Goal: Task Accomplishment & Management: Manage account settings

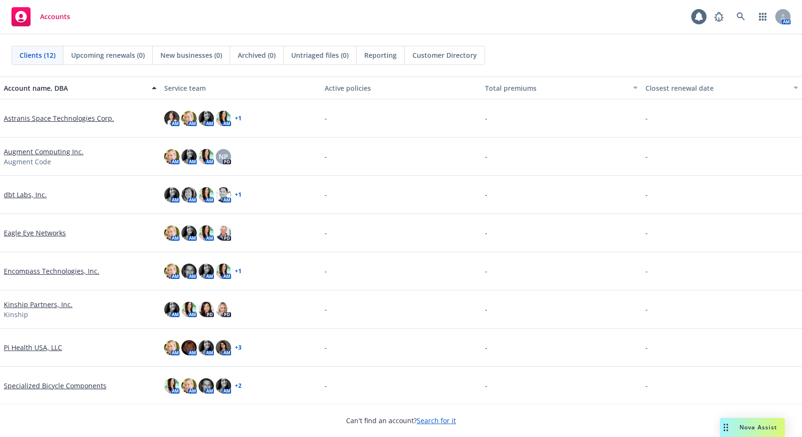
click at [51, 116] on link "Astranis Space Technologies Corp." at bounding box center [59, 118] width 110 height 10
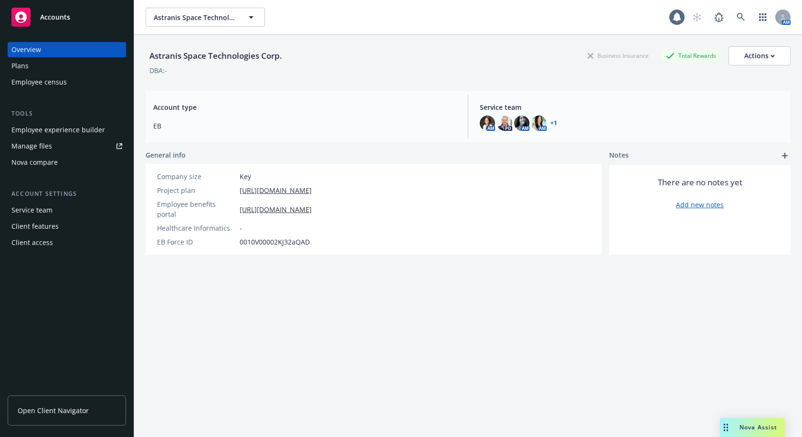
click at [58, 412] on span "Open Client Navigator" at bounding box center [53, 410] width 71 height 10
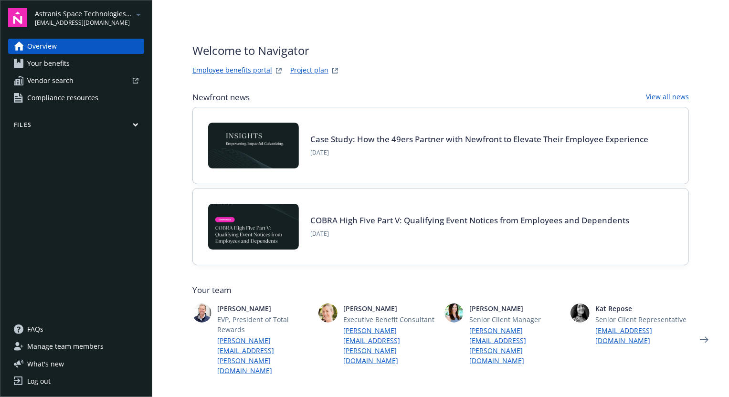
click at [131, 13] on span "Astranis Space Technologies Corp." at bounding box center [84, 14] width 98 height 10
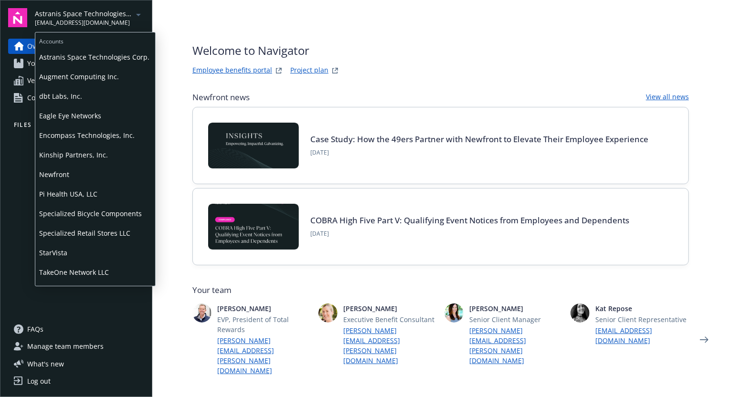
click at [69, 76] on span "Augment Computing Inc." at bounding box center [95, 77] width 112 height 20
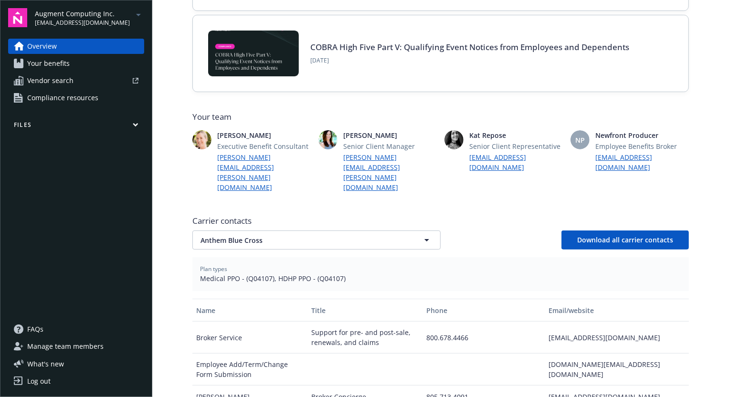
scroll to position [260, 0]
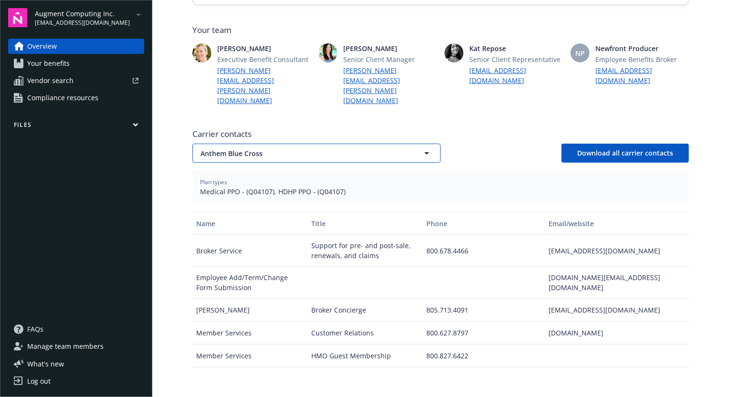
click at [379, 148] on span "Anthem Blue Cross" at bounding box center [299, 153] width 199 height 10
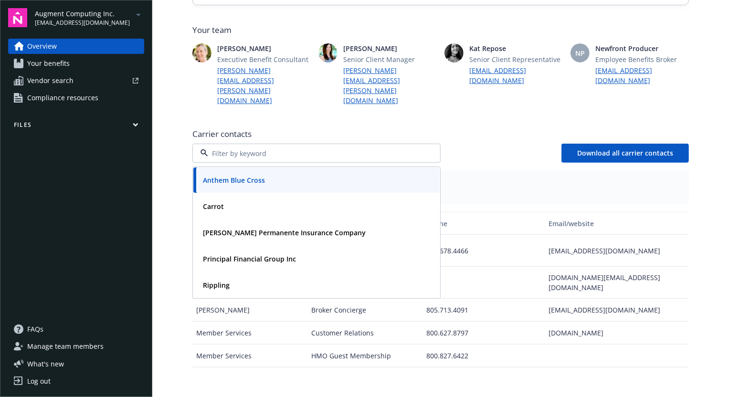
click at [388, 128] on span "Carrier contacts" at bounding box center [440, 133] width 496 height 11
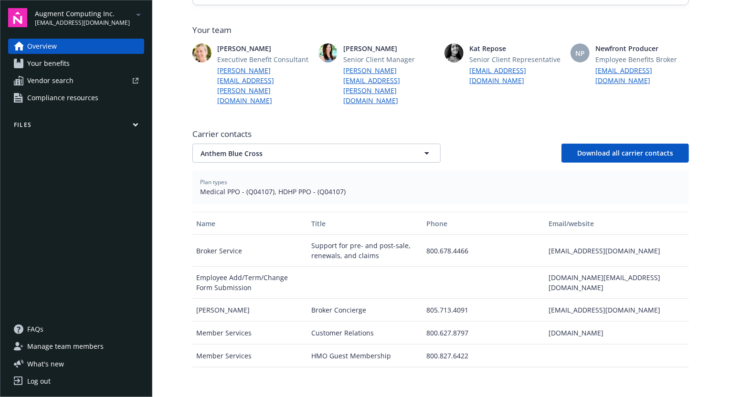
click at [513, 144] on div "Anthem Blue Cross Download all carrier contacts" at bounding box center [440, 153] width 496 height 19
click at [139, 15] on icon "arrowDropDown" at bounding box center [138, 14] width 11 height 11
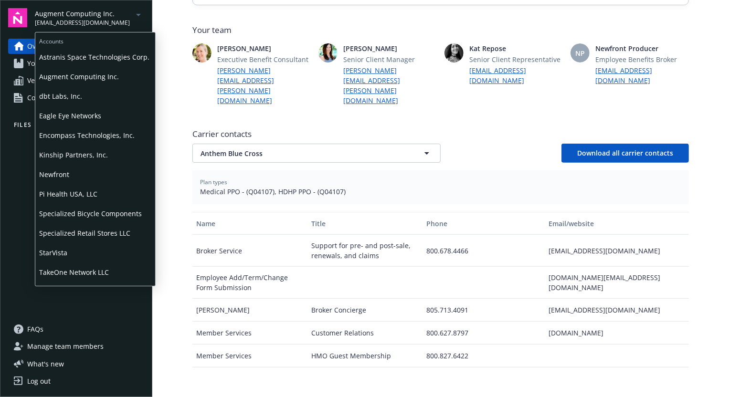
click at [112, 53] on span "Astranis Space Technologies Corp." at bounding box center [95, 57] width 112 height 20
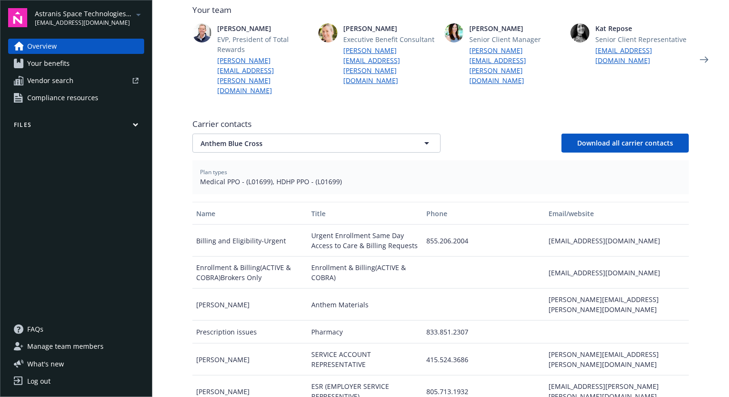
scroll to position [260, 0]
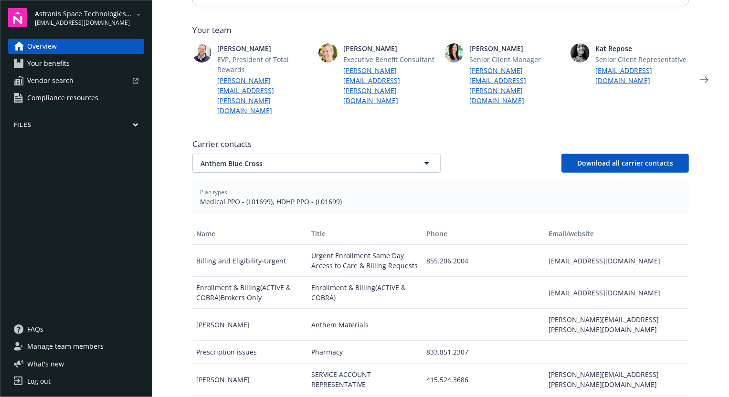
click at [523, 21] on div "Newfront news View all news Case Study: How the 49ers Partner with Newfront to …" at bounding box center [440, 178] width 496 height 692
click at [58, 21] on span "kat.repose@newfront.com" at bounding box center [84, 23] width 98 height 9
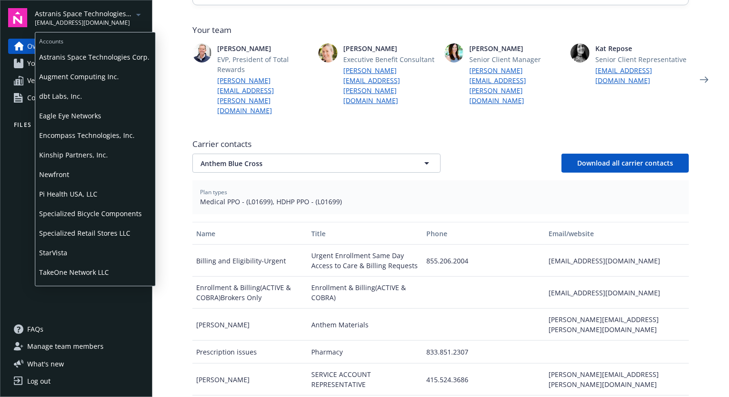
click at [47, 96] on span "dbt Labs, Inc." at bounding box center [95, 96] width 112 height 20
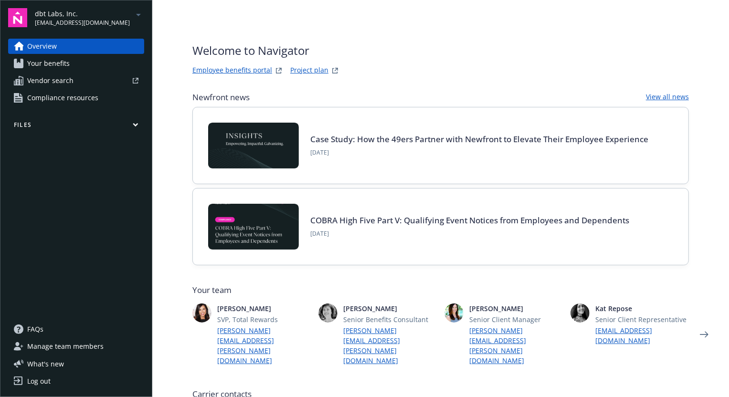
click at [43, 16] on span "dbt Labs, Inc." at bounding box center [82, 14] width 95 height 10
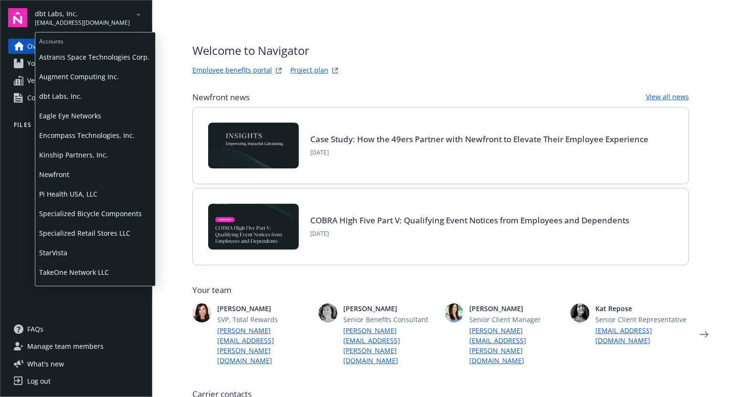
click at [59, 111] on span "Eagle Eye Networks" at bounding box center [95, 116] width 112 height 20
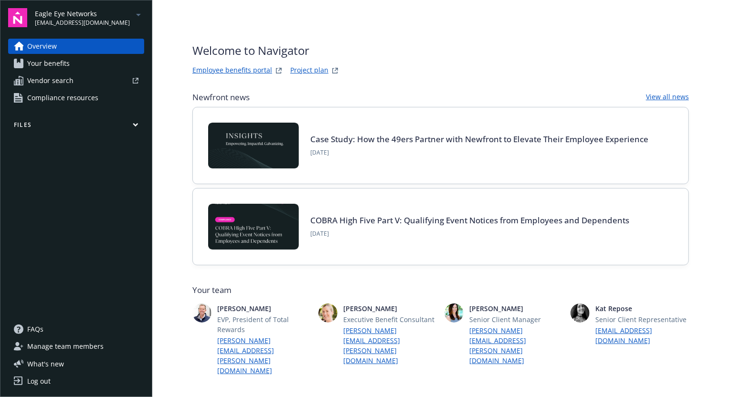
click at [70, 22] on span "kat.repose@newfront.com" at bounding box center [82, 23] width 95 height 9
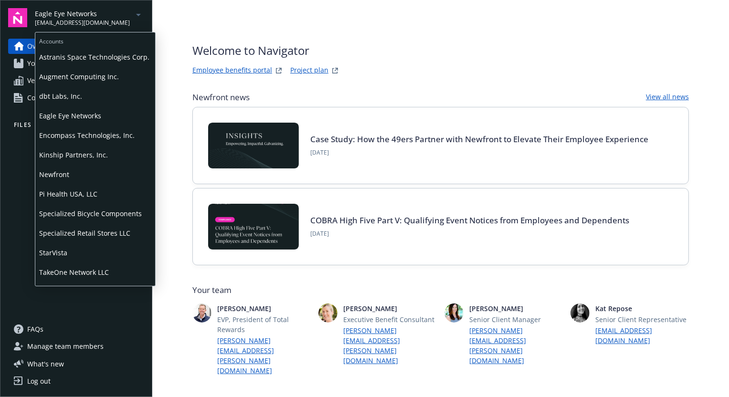
click at [87, 130] on span "Encompass Technologies, Inc." at bounding box center [95, 136] width 112 height 20
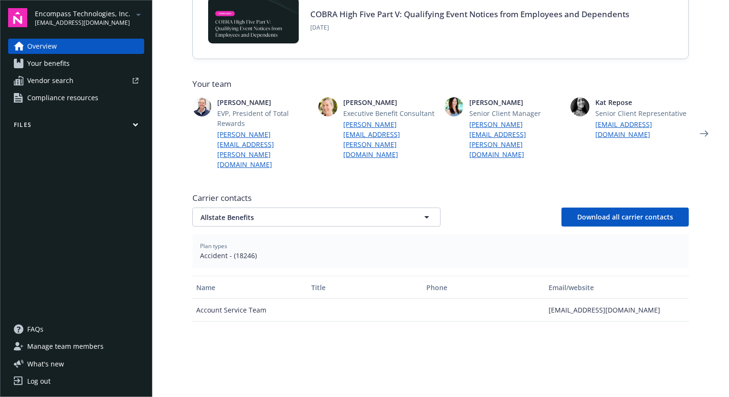
scroll to position [173, 0]
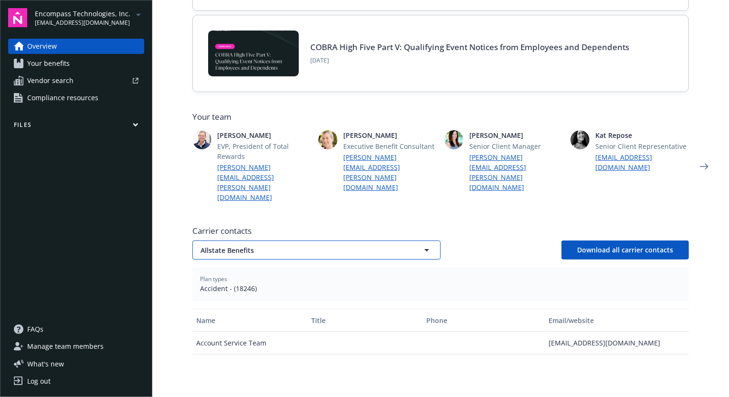
click at [284, 245] on span "Allstate Benefits" at bounding box center [299, 250] width 199 height 10
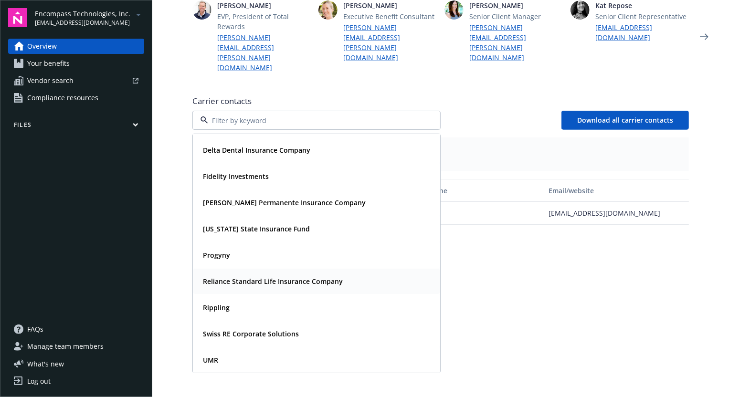
scroll to position [304, 0]
click at [74, 16] on span "Encompass Technologies, Inc." at bounding box center [82, 14] width 95 height 10
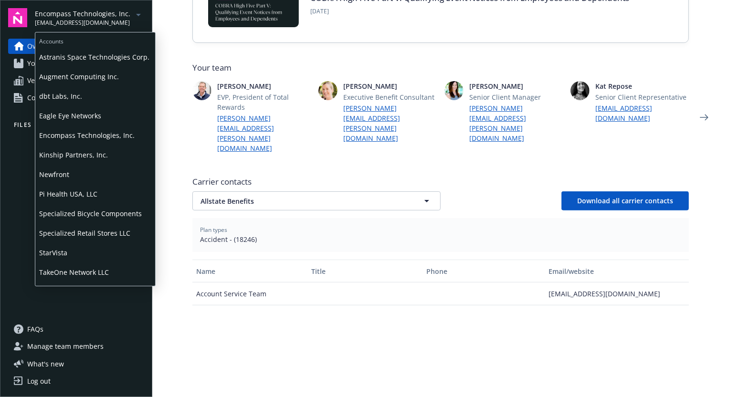
scroll to position [217, 0]
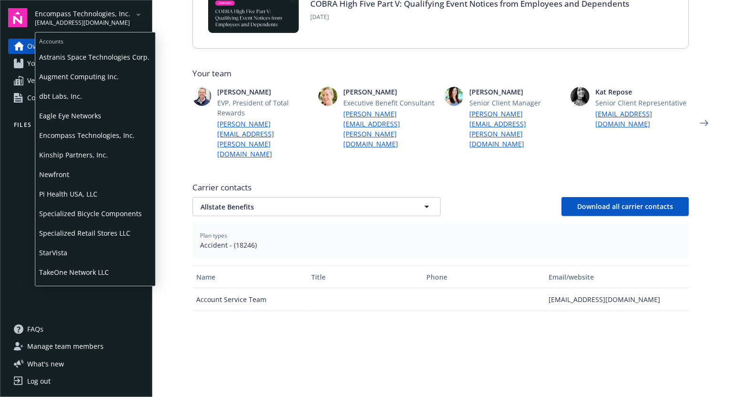
click at [93, 150] on span "Kinship Partners, Inc." at bounding box center [95, 155] width 112 height 20
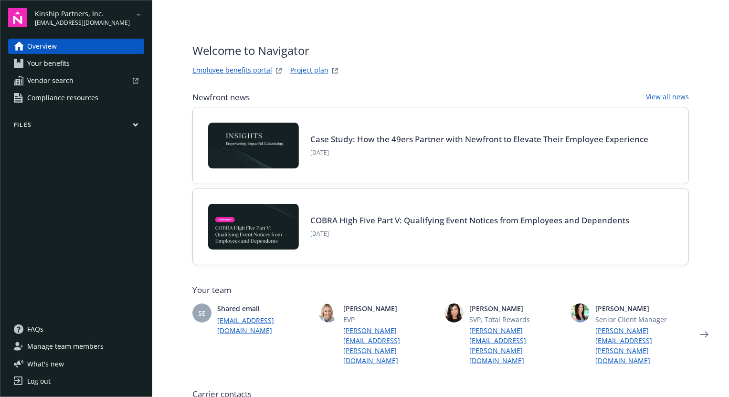
click at [75, 18] on span "Kinship Partners, Inc." at bounding box center [82, 14] width 95 height 10
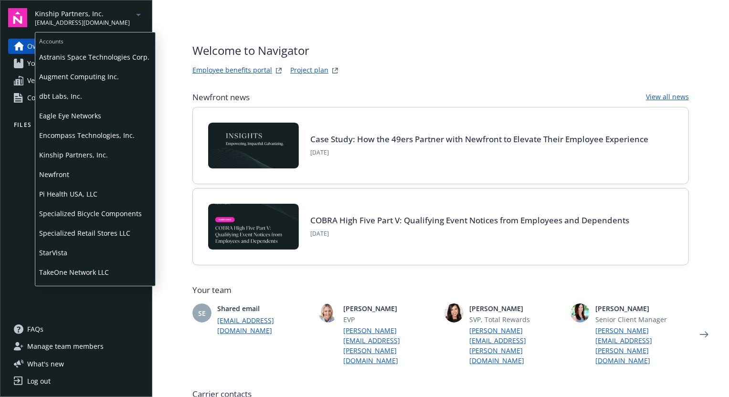
click at [87, 213] on span "Specialized Bicycle Components" at bounding box center [95, 214] width 112 height 20
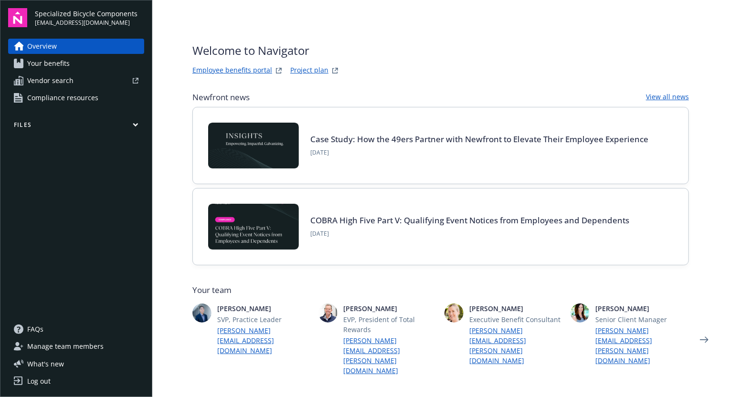
type input "Cigna Global Health Benefits"
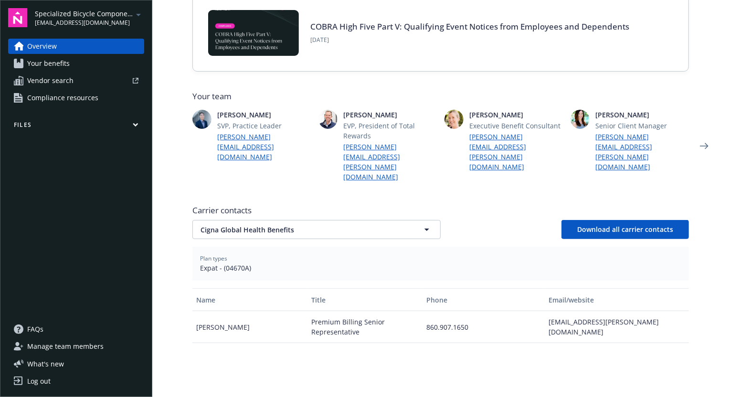
scroll to position [217, 0]
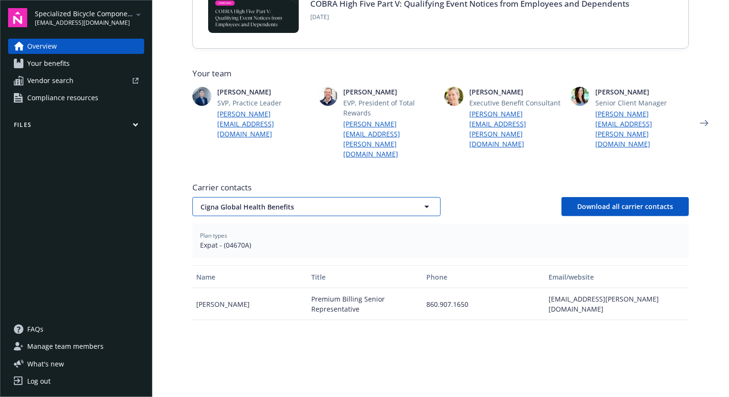
click at [325, 202] on span "Cigna Global Health Benefits" at bounding box center [299, 207] width 199 height 10
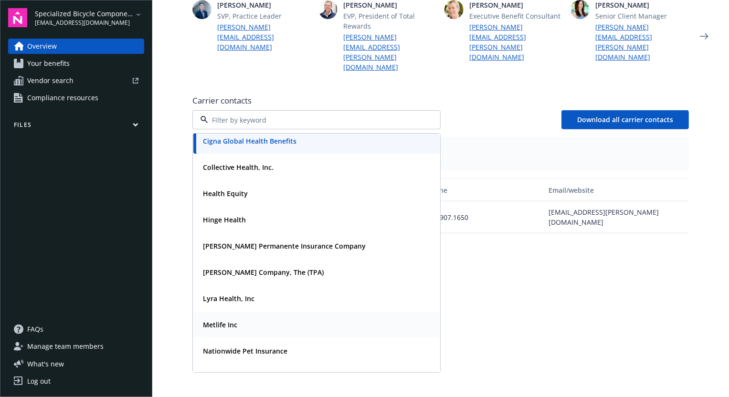
scroll to position [0, 0]
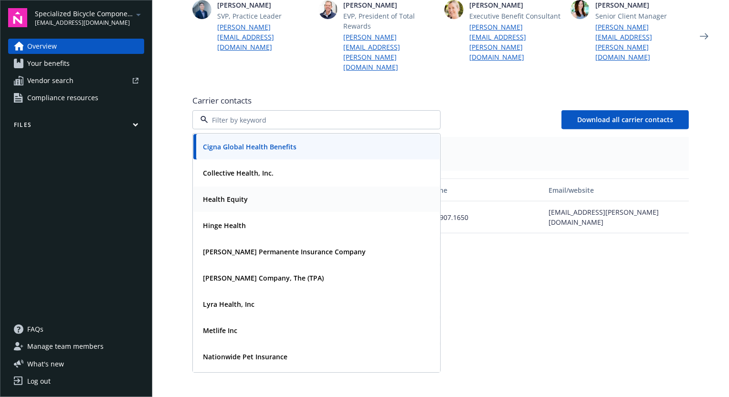
click at [248, 192] on div "Health Equity" at bounding box center [316, 199] width 235 height 14
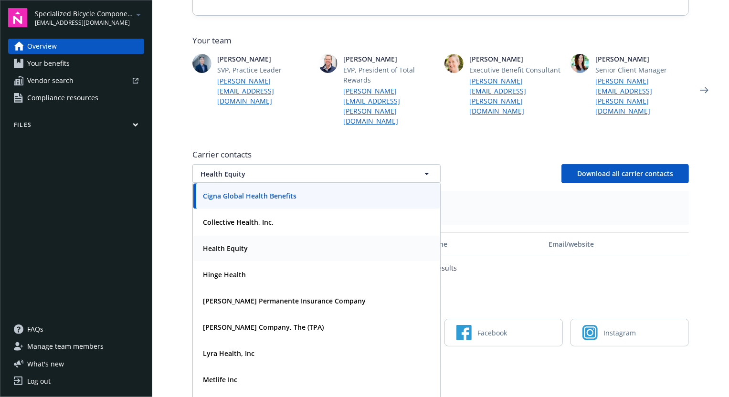
scroll to position [211, 0]
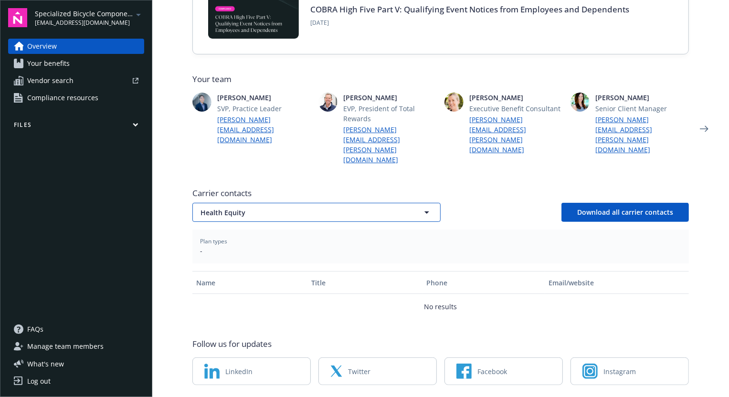
click at [315, 208] on span "Health Equity" at bounding box center [299, 213] width 199 height 10
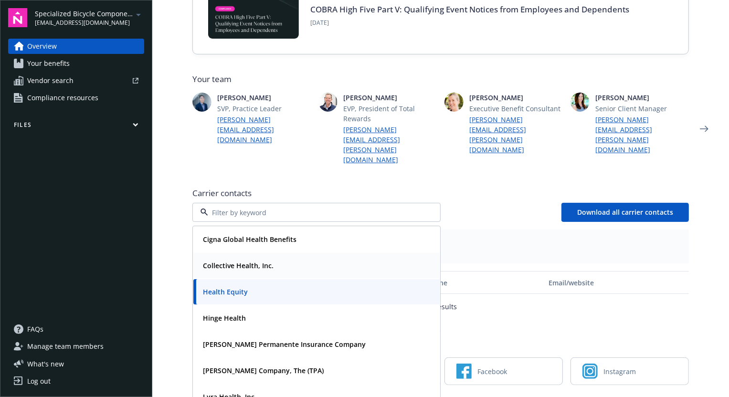
click at [252, 261] on strong "Collective Health, Inc." at bounding box center [238, 265] width 71 height 9
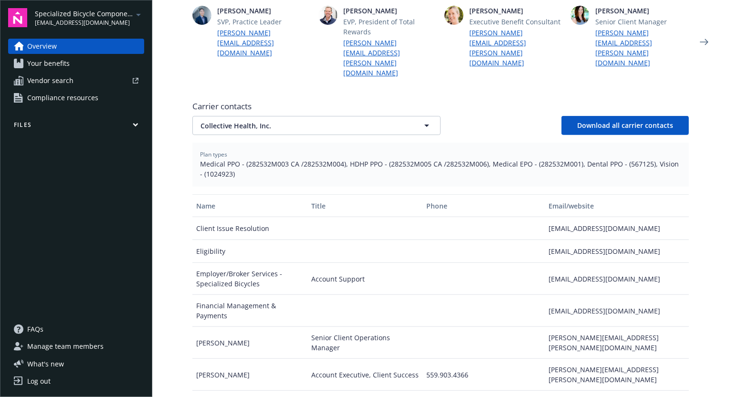
scroll to position [341, 0]
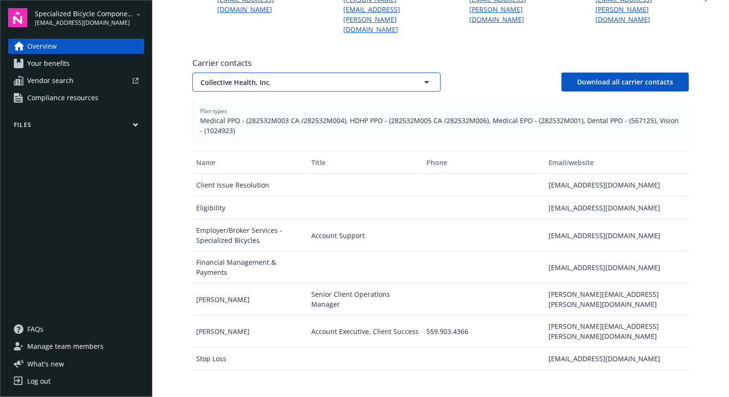
click at [348, 77] on span "Collective Health, Inc." at bounding box center [299, 82] width 199 height 10
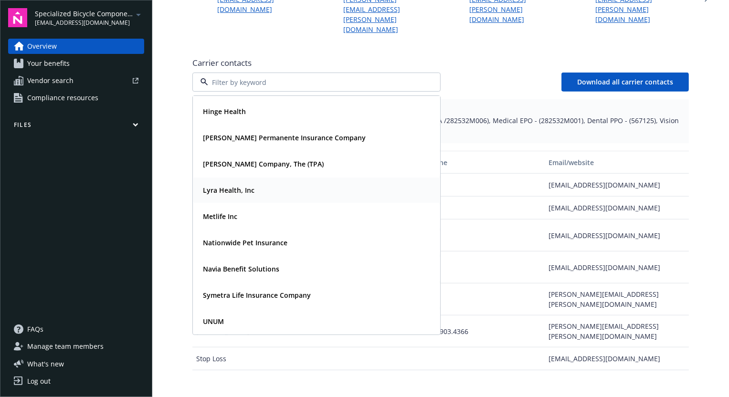
scroll to position [0, 0]
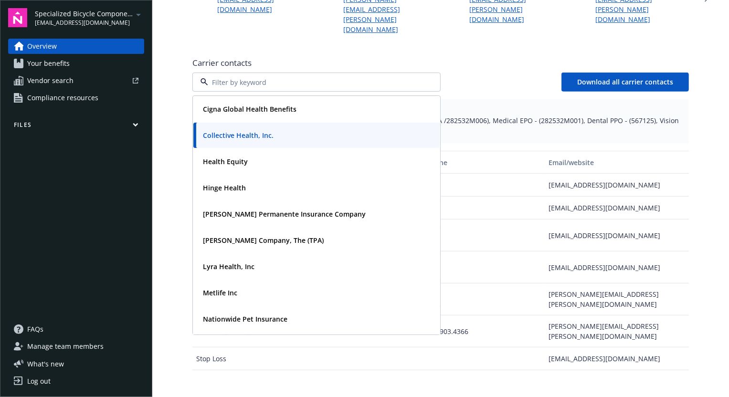
click at [462, 57] on span "Carrier contacts" at bounding box center [440, 62] width 496 height 11
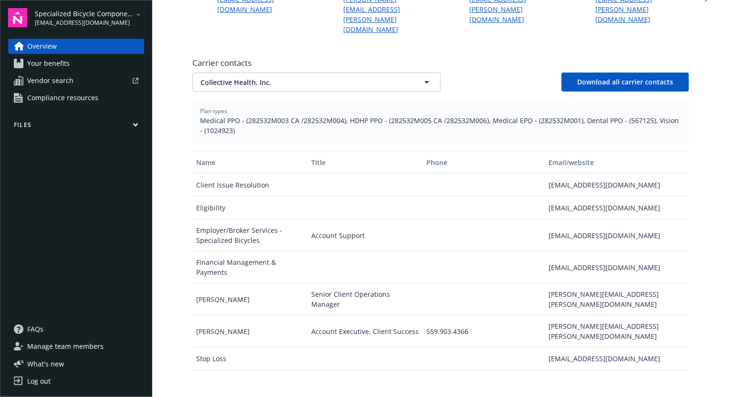
click at [517, 57] on span "Carrier contacts" at bounding box center [440, 62] width 496 height 11
click at [401, 349] on div "Name Title Phone Email/website Client Issue Resolution employer_help@collective…" at bounding box center [440, 269] width 496 height 236
click at [517, 22] on div "Newfront news View all news Case Study: How the 49ers Partner with Newfront to …" at bounding box center [440, 101] width 496 height 702
